Goal: Task Accomplishment & Management: Manage account settings

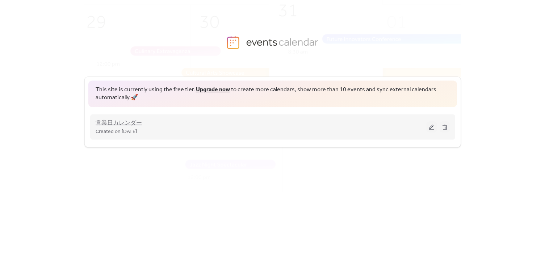
click at [132, 125] on span "営業日カレンダー" at bounding box center [119, 123] width 46 height 9
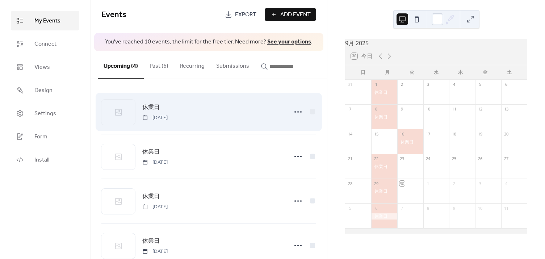
scroll to position [19, 0]
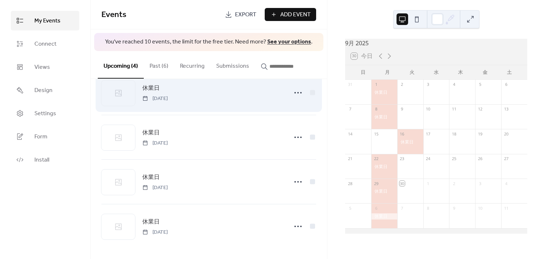
click at [221, 86] on div "休業日 [DATE]" at bounding box center [212, 93] width 141 height 18
click at [295, 93] on icon at bounding box center [298, 93] width 12 height 12
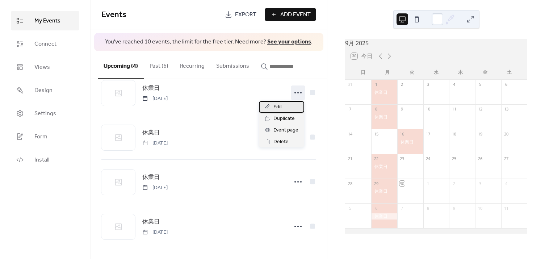
click at [274, 109] on span "Edit" at bounding box center [278, 107] width 9 height 9
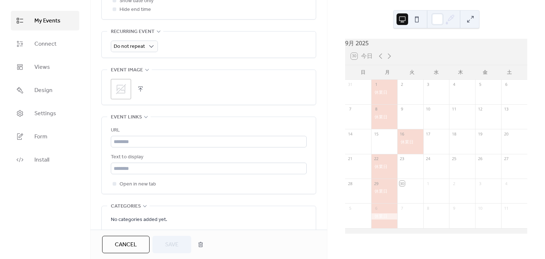
scroll to position [272, 0]
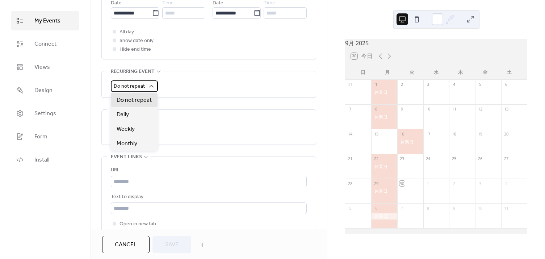
click at [152, 86] on icon at bounding box center [151, 86] width 5 height 3
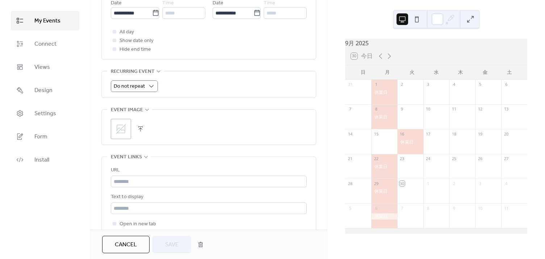
click at [188, 83] on div "Do not repeat" at bounding box center [209, 86] width 196 height 12
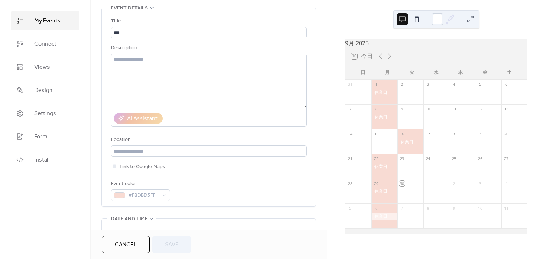
scroll to position [0, 0]
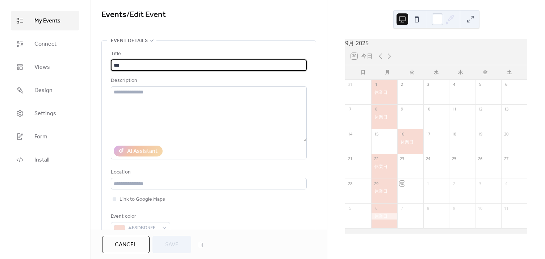
click at [149, 61] on input "***" at bounding box center [209, 65] width 196 height 12
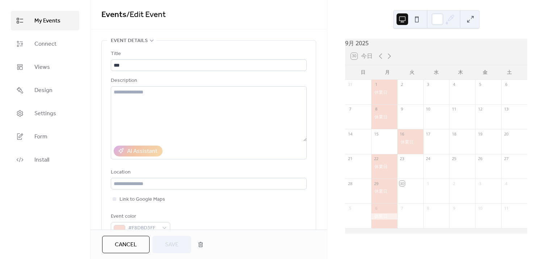
click at [416, 17] on button at bounding box center [417, 19] width 12 height 12
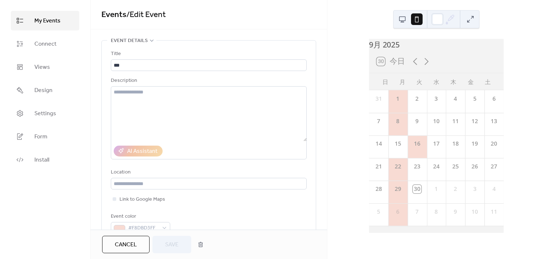
click at [403, 17] on button at bounding box center [403, 19] width 12 height 12
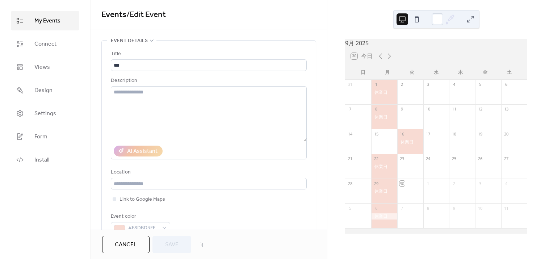
click at [416, 19] on button at bounding box center [417, 19] width 12 height 12
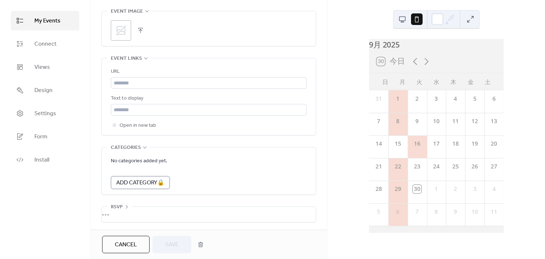
scroll to position [371, 0]
click at [115, 211] on div "•••" at bounding box center [209, 214] width 214 height 15
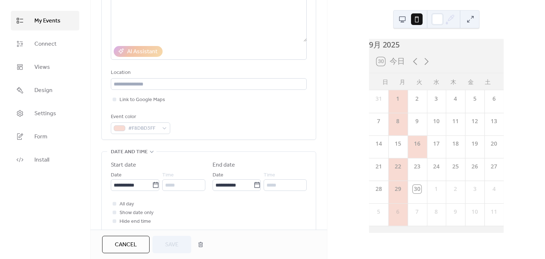
scroll to position [0, 0]
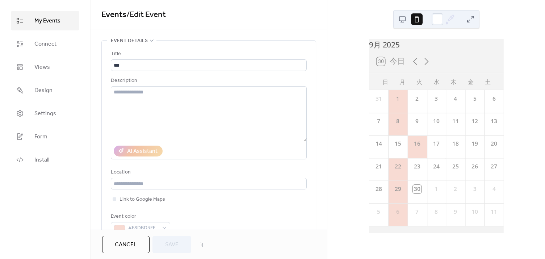
click at [147, 40] on div "Event details" at bounding box center [131, 40] width 49 height 9
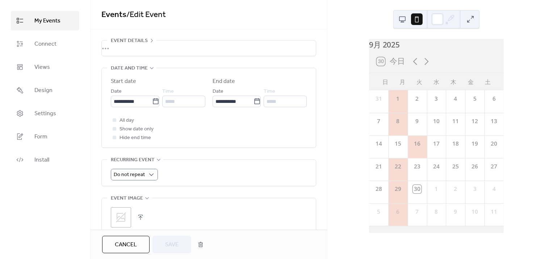
click at [147, 40] on div "Event details" at bounding box center [131, 40] width 49 height 9
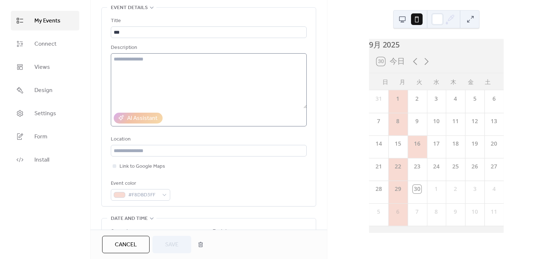
scroll to position [33, 0]
click at [156, 68] on textarea at bounding box center [209, 81] width 196 height 55
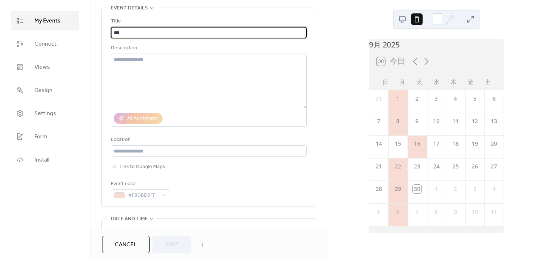
drag, startPoint x: 133, startPoint y: 29, endPoint x: 102, endPoint y: 30, distance: 30.4
click at [102, 30] on div "Title *** Description AI Assistant Location Link to Google Maps Event color #F8…" at bounding box center [209, 107] width 214 height 199
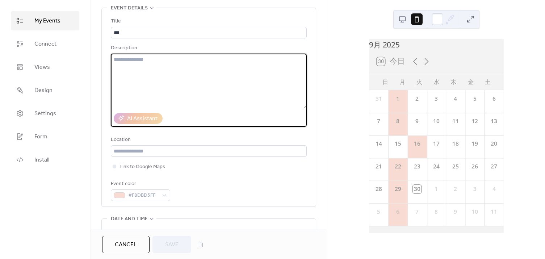
click at [128, 57] on textarea at bounding box center [209, 81] width 196 height 55
paste textarea "***"
type textarea "***"
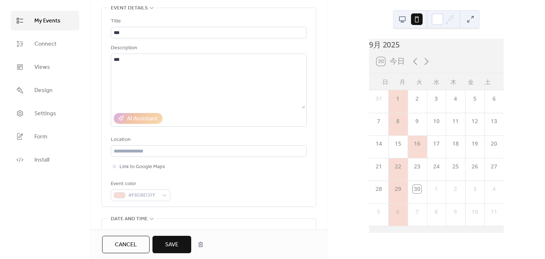
click at [406, 15] on button at bounding box center [403, 19] width 12 height 12
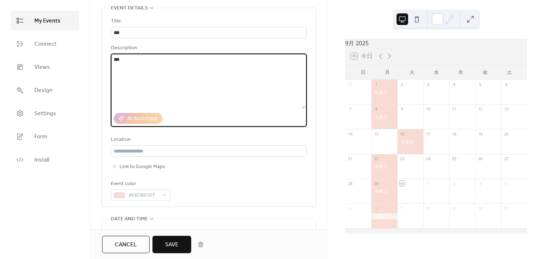
drag, startPoint x: 163, startPoint y: 60, endPoint x: 105, endPoint y: 57, distance: 58.8
click at [105, 57] on div "Title *** Description *** AI Assistant Location Link to Google Maps Event color…" at bounding box center [209, 107] width 214 height 199
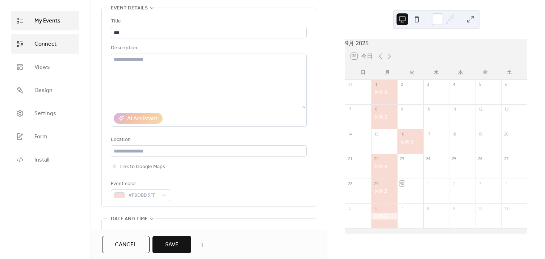
click at [49, 37] on link "Connect" at bounding box center [45, 44] width 68 height 20
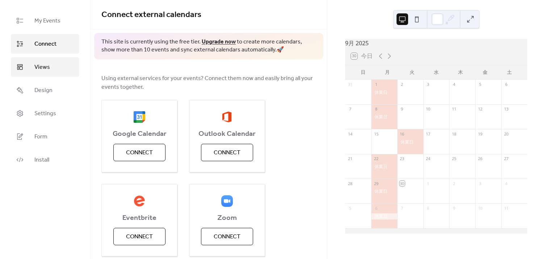
click at [38, 63] on span "Views" at bounding box center [42, 67] width 16 height 9
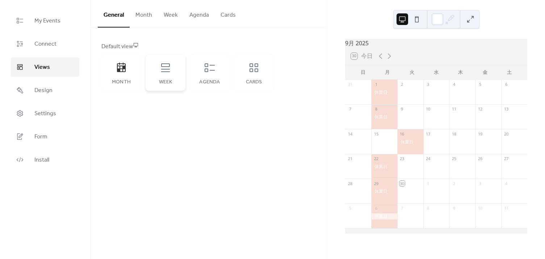
click at [160, 66] on icon at bounding box center [166, 68] width 12 height 12
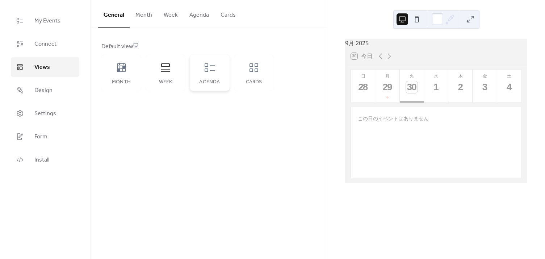
click at [215, 69] on icon at bounding box center [210, 68] width 12 height 12
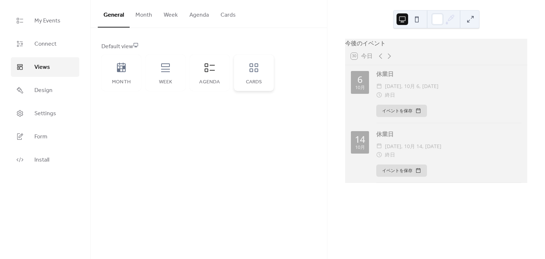
click at [237, 72] on div "Cards" at bounding box center [254, 73] width 40 height 36
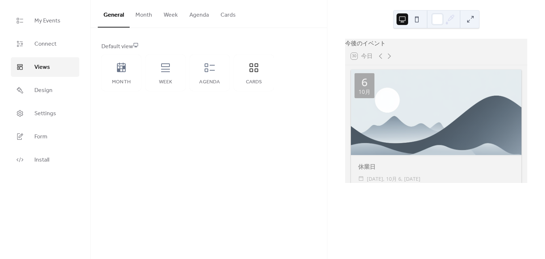
click at [415, 19] on button at bounding box center [417, 19] width 12 height 12
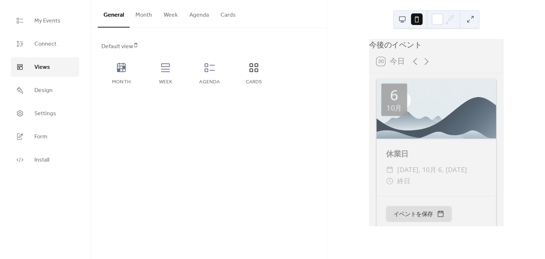
click at [403, 16] on button at bounding box center [403, 19] width 12 height 12
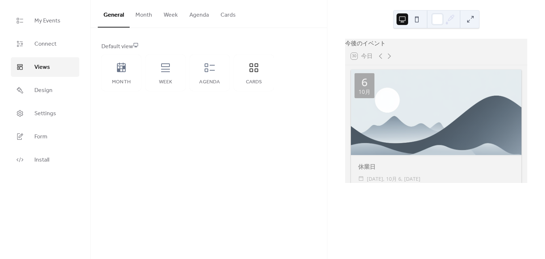
click at [136, 20] on button "Month" at bounding box center [144, 13] width 28 height 27
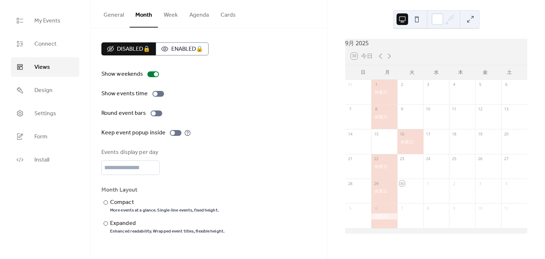
click at [119, 15] on button "General" at bounding box center [114, 13] width 32 height 27
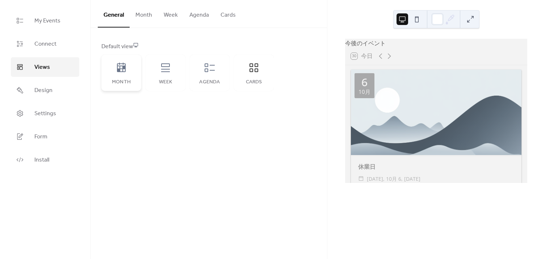
click at [121, 63] on icon at bounding box center [121, 67] width 9 height 9
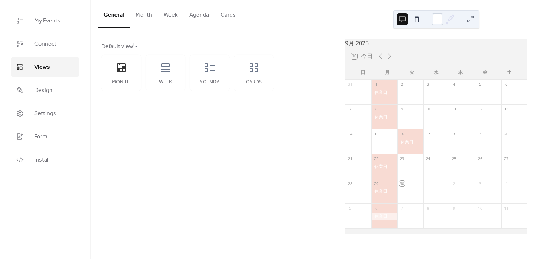
click at [144, 11] on button "Month" at bounding box center [144, 13] width 28 height 27
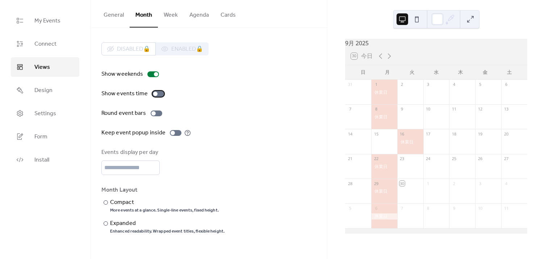
click at [154, 94] on div at bounding box center [155, 94] width 4 height 4
click at [159, 94] on div at bounding box center [161, 94] width 4 height 4
click at [154, 113] on div at bounding box center [153, 113] width 4 height 4
click at [157, 113] on div at bounding box center [159, 113] width 4 height 4
click at [171, 133] on div at bounding box center [173, 133] width 4 height 4
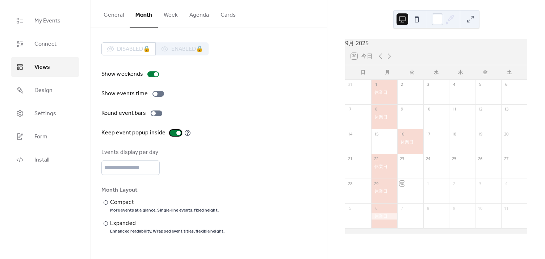
click at [177, 132] on div at bounding box center [179, 133] width 4 height 4
click at [107, 224] on div at bounding box center [106, 223] width 4 height 4
click at [106, 200] on div at bounding box center [106, 202] width 4 height 4
click at [419, 18] on button at bounding box center [417, 19] width 12 height 12
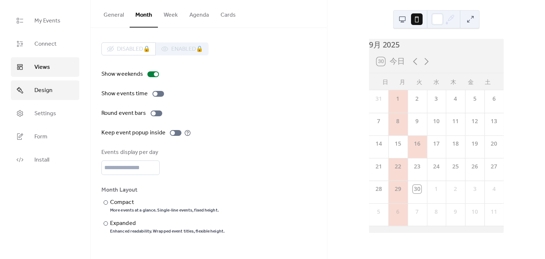
click at [43, 92] on span "Design" at bounding box center [43, 90] width 18 height 9
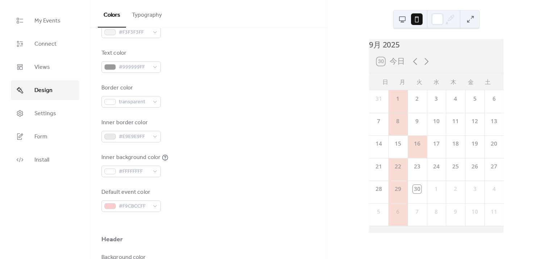
scroll to position [9, 0]
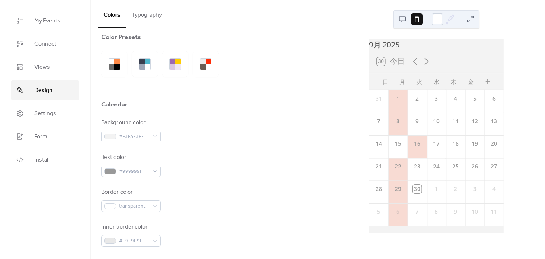
click at [149, 20] on button "Typography" at bounding box center [147, 13] width 42 height 27
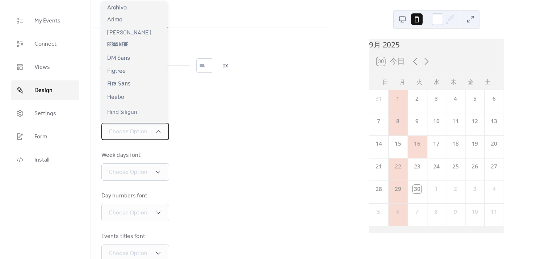
click at [163, 131] on div "Choose Option" at bounding box center [135, 131] width 68 height 17
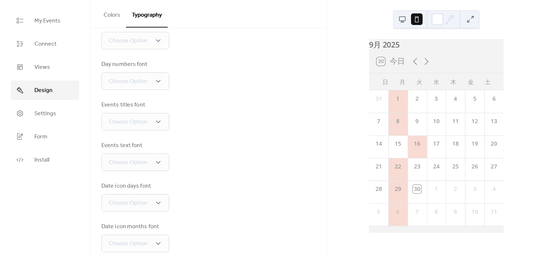
scroll to position [138, 0]
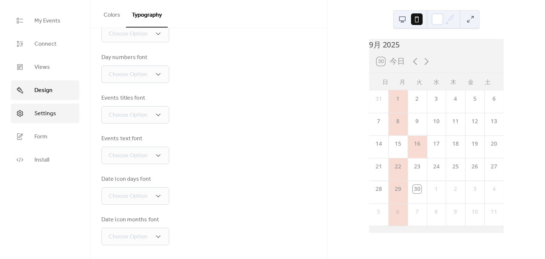
click at [55, 118] on link "Settings" at bounding box center [45, 114] width 68 height 20
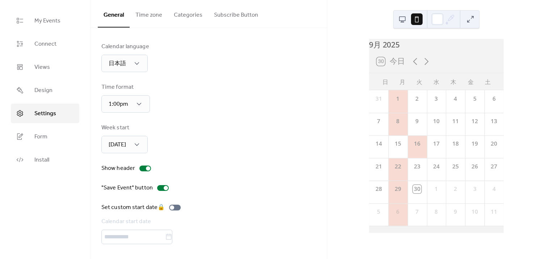
click at [149, 11] on button "Time zone" at bounding box center [149, 13] width 38 height 27
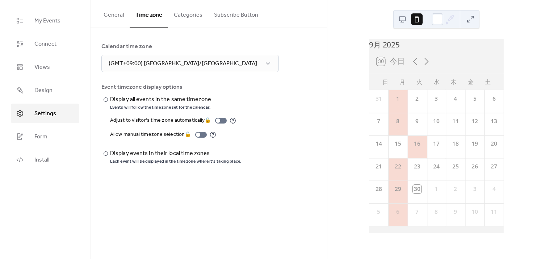
click at [192, 13] on button "Categories" at bounding box center [188, 13] width 40 height 27
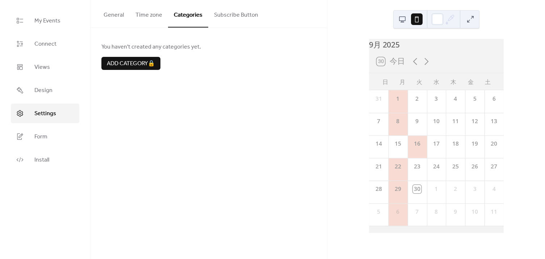
click at [248, 14] on button "Subscribe Button" at bounding box center [236, 13] width 56 height 27
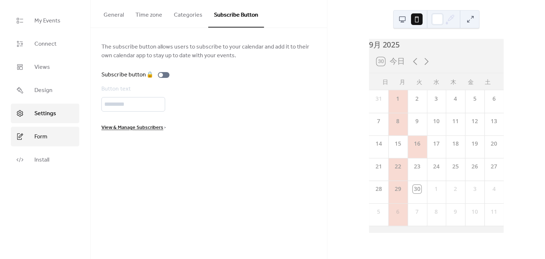
click at [58, 131] on link "Form" at bounding box center [45, 137] width 68 height 20
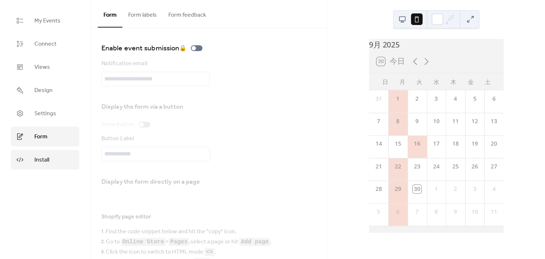
click at [49, 158] on link "Install" at bounding box center [45, 160] width 68 height 20
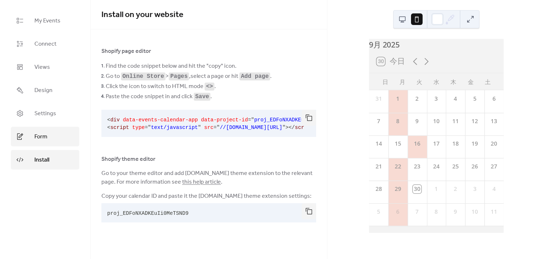
click at [47, 137] on span "Form" at bounding box center [40, 137] width 13 height 9
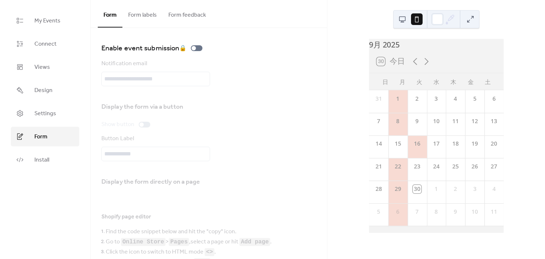
click at [132, 17] on button "Form labels" at bounding box center [142, 13] width 40 height 27
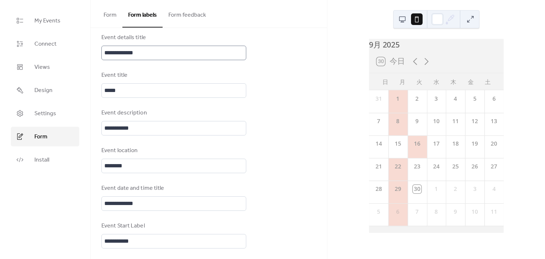
scroll to position [1, 0]
click at [197, 10] on button "Form feedback" at bounding box center [187, 13] width 49 height 27
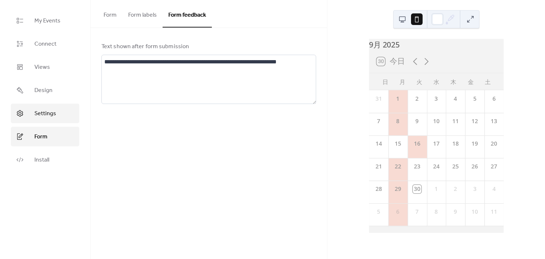
click at [41, 112] on span "Settings" at bounding box center [45, 113] width 22 height 9
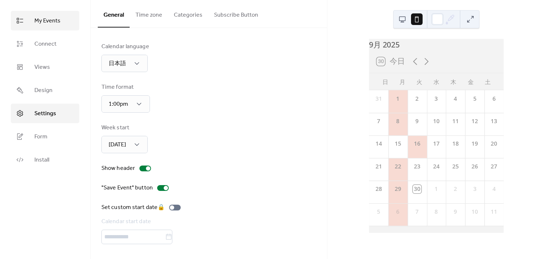
click at [38, 21] on span "My Events" at bounding box center [47, 21] width 26 height 9
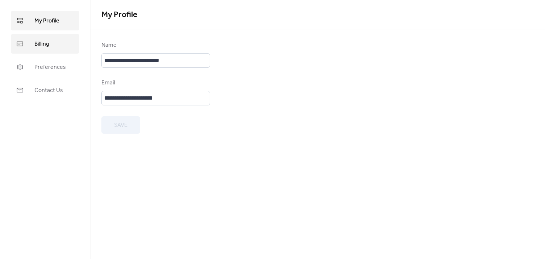
click at [58, 44] on link "Billing" at bounding box center [45, 44] width 68 height 20
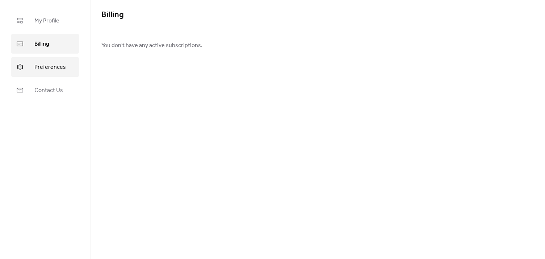
click at [54, 68] on span "Preferences" at bounding box center [50, 67] width 32 height 9
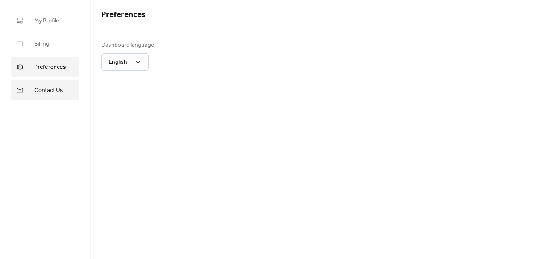
click at [51, 90] on span "Contact Us" at bounding box center [48, 90] width 29 height 9
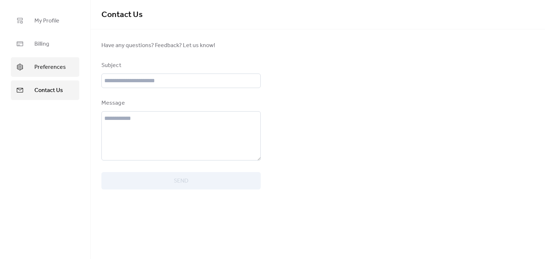
click at [52, 69] on span "Preferences" at bounding box center [50, 67] width 32 height 9
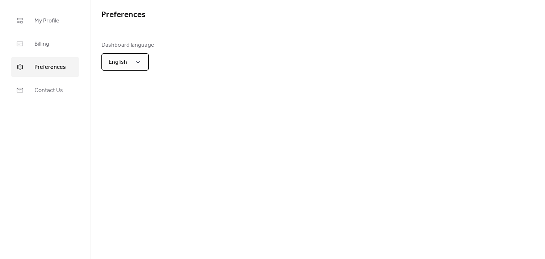
click at [108, 63] on div "English" at bounding box center [124, 61] width 47 height 17
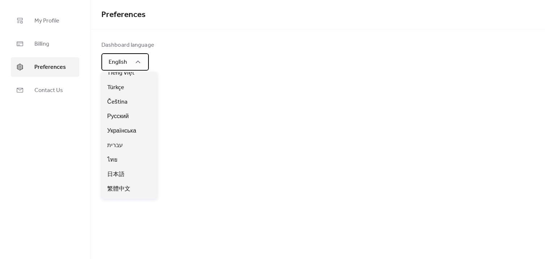
scroll to position [207, 0]
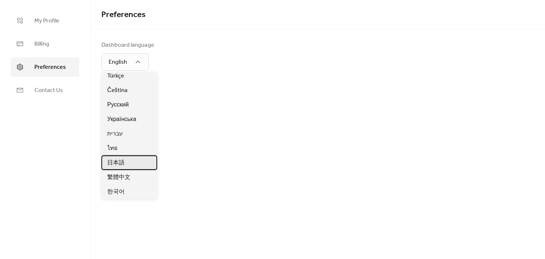
click at [123, 160] on span "日本語" at bounding box center [115, 163] width 17 height 9
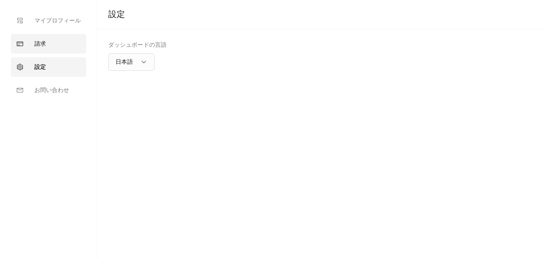
click at [51, 46] on link "請求" at bounding box center [48, 44] width 75 height 20
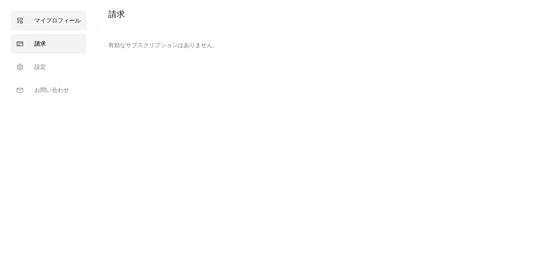
click at [55, 22] on span "マイプロフィール" at bounding box center [57, 21] width 46 height 9
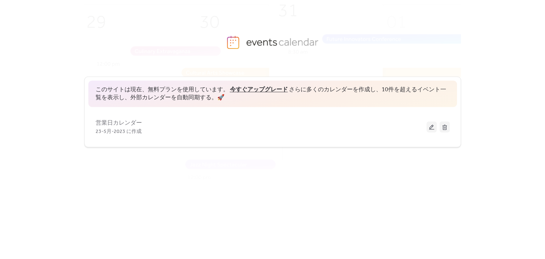
click at [477, 68] on body "このサイトは現在、無料プランを使用しています。 今すぐアップグレード さらに多くのカレンダーを作成し、10件を超えるイベント一覧を表示し、外部カレンダーを自動…" at bounding box center [272, 129] width 545 height 259
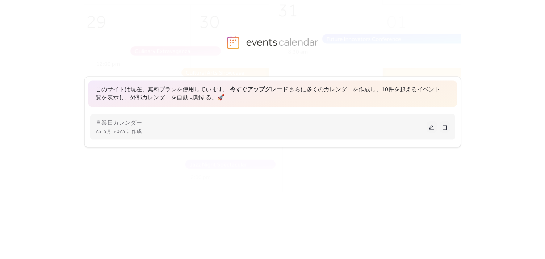
click at [137, 139] on div "営業日カレンダー 23-5月-2023 に作成" at bounding box center [273, 126] width 354 height 29
click at [132, 133] on span "23-5月-2023 に作成" at bounding box center [119, 131] width 46 height 9
click at [431, 129] on button at bounding box center [432, 126] width 10 height 11
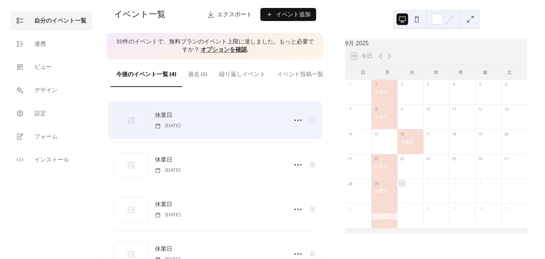
click at [239, 127] on div "休業日 [DATE]" at bounding box center [219, 120] width 129 height 18
click at [297, 125] on icon at bounding box center [298, 121] width 12 height 12
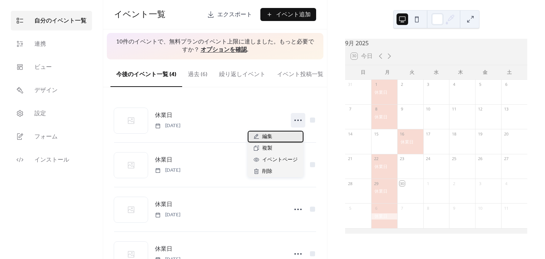
click at [273, 137] on div "編集" at bounding box center [276, 137] width 56 height 12
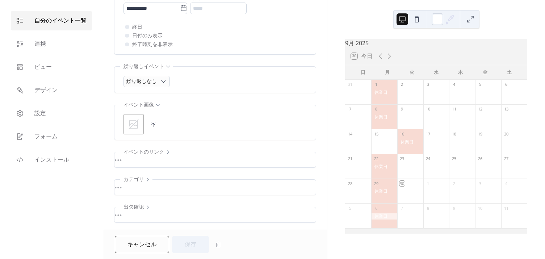
scroll to position [316, 0]
click at [165, 152] on div "•••" at bounding box center [216, 158] width 202 height 15
click at [165, 152] on div "イベントのリンク" at bounding box center [146, 151] width 53 height 9
click at [148, 177] on icon at bounding box center [148, 179] width 6 height 6
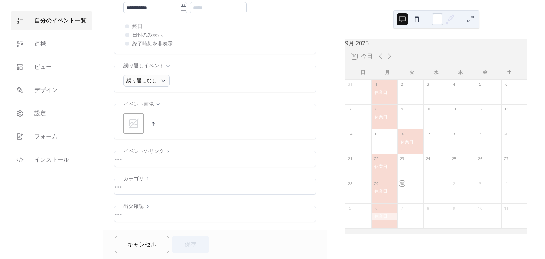
click at [148, 205] on icon at bounding box center [148, 207] width 6 height 6
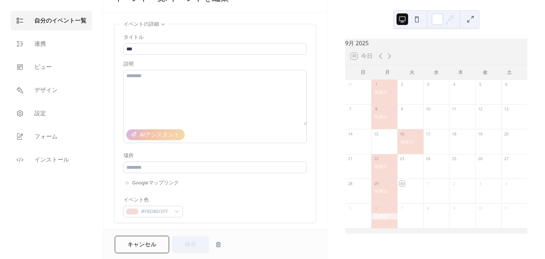
scroll to position [0, 0]
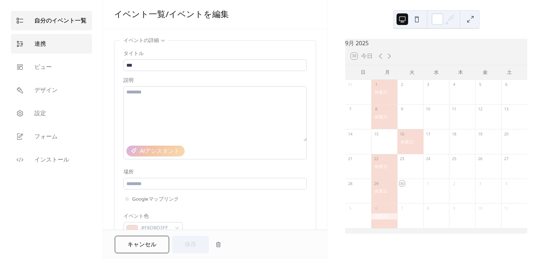
click at [65, 45] on link "連携" at bounding box center [51, 44] width 81 height 20
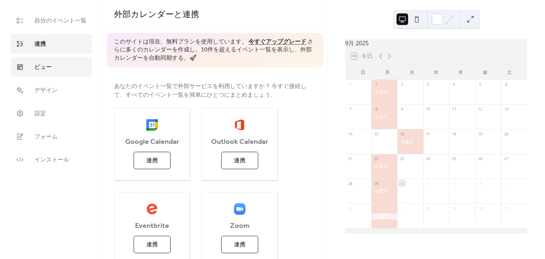
click at [62, 67] on link "ビュー" at bounding box center [51, 67] width 81 height 20
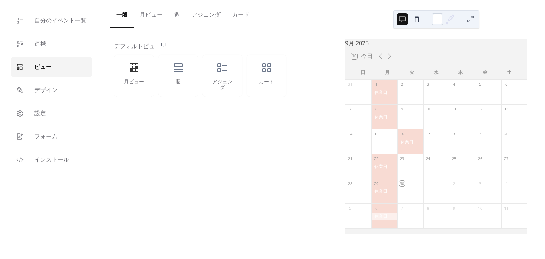
click at [151, 13] on button "月ビュー" at bounding box center [151, 13] width 35 height 27
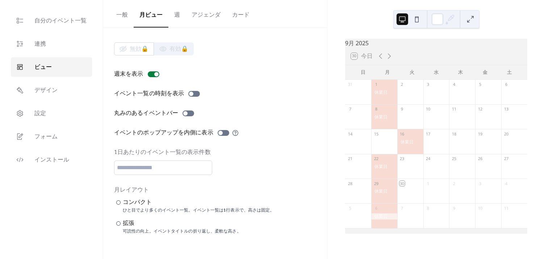
click at [180, 14] on button "週" at bounding box center [177, 13] width 17 height 27
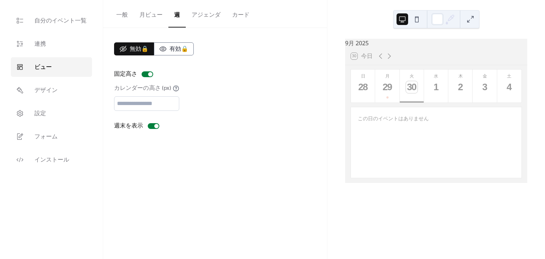
click at [211, 17] on button "アジェンダ" at bounding box center [206, 13] width 41 height 27
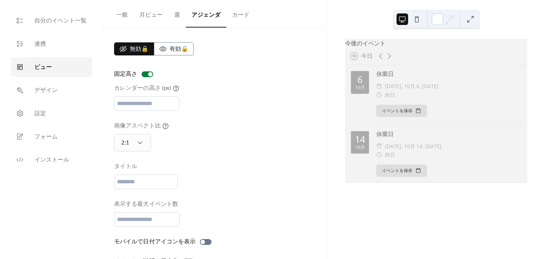
click at [240, 16] on button "カード" at bounding box center [241, 13] width 29 height 27
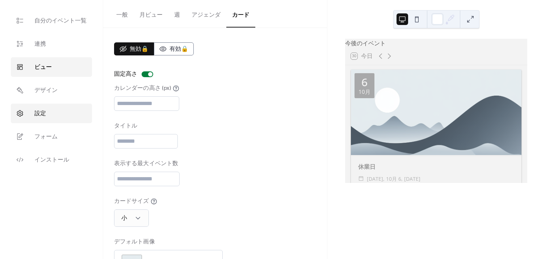
click at [66, 116] on link "設定" at bounding box center [51, 114] width 81 height 20
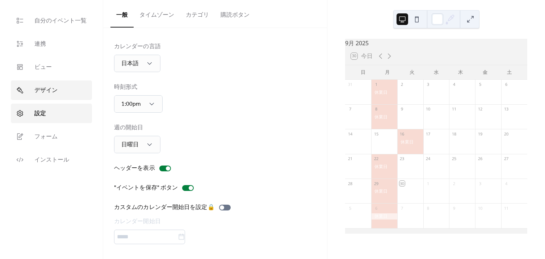
click at [65, 90] on link "デザイン" at bounding box center [51, 90] width 81 height 20
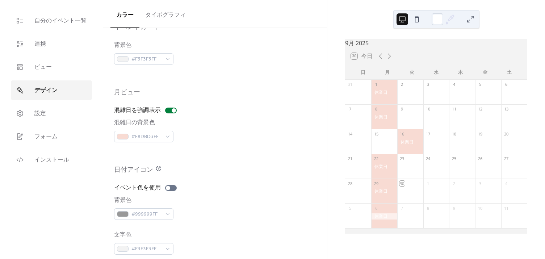
scroll to position [471, 0]
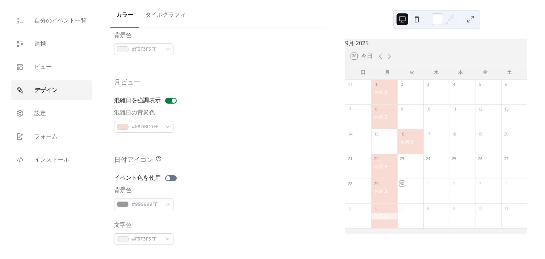
click at [157, 14] on button "タイポグラフィ" at bounding box center [166, 13] width 52 height 27
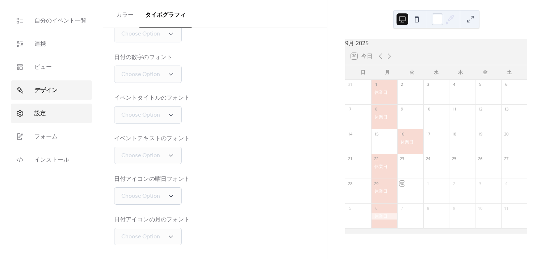
click at [73, 115] on link "設定" at bounding box center [51, 114] width 81 height 20
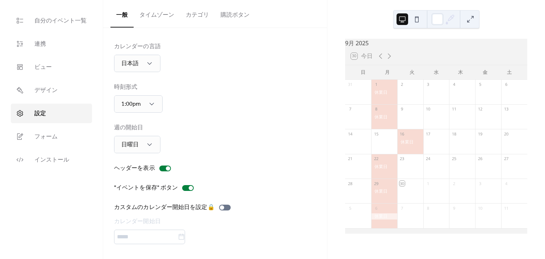
click at [157, 14] on button "タイムゾーン" at bounding box center [157, 13] width 46 height 27
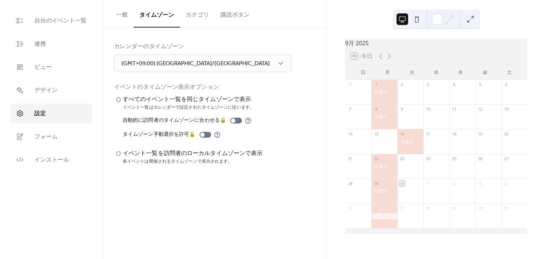
click at [196, 16] on button "カテゴリ" at bounding box center [197, 13] width 35 height 27
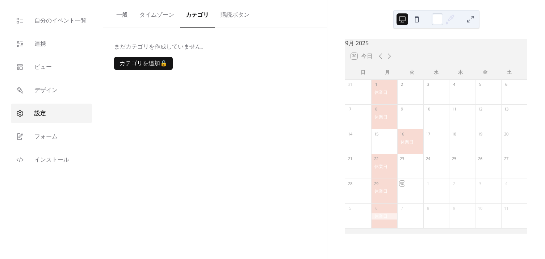
click at [228, 16] on button "購読ボタン" at bounding box center [235, 13] width 41 height 27
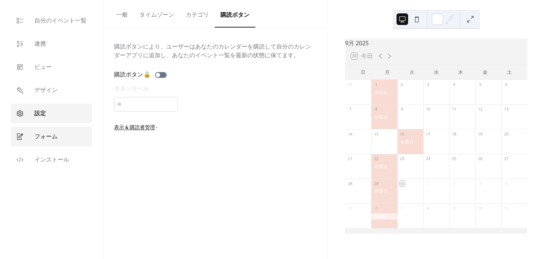
click at [72, 133] on link "フォーム" at bounding box center [51, 137] width 81 height 20
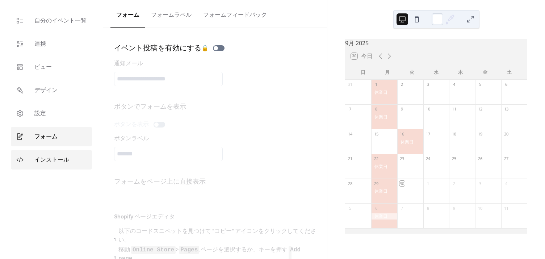
click at [65, 159] on span "インストール" at bounding box center [51, 160] width 35 height 9
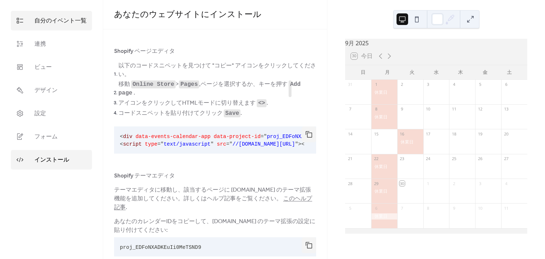
click at [74, 24] on span "自分のイベント一覧" at bounding box center [60, 21] width 52 height 9
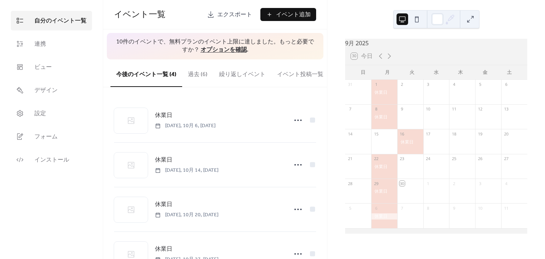
click at [190, 72] on button "過去 (6)" at bounding box center [197, 72] width 31 height 27
click at [243, 79] on button "繰り返しイベント" at bounding box center [242, 72] width 58 height 27
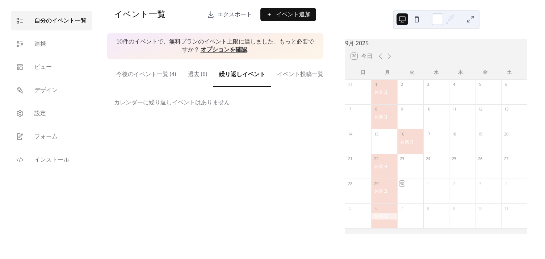
click at [189, 72] on button "過去 (6)" at bounding box center [197, 72] width 31 height 27
